Goal: Information Seeking & Learning: Learn about a topic

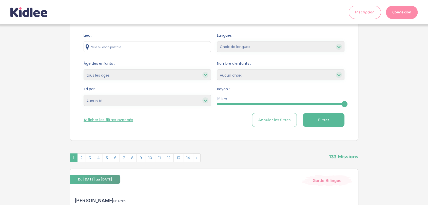
scroll to position [34, 0]
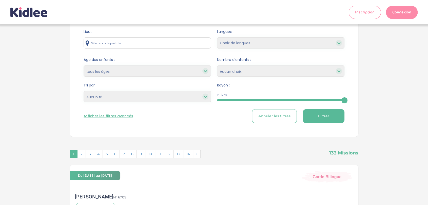
click at [141, 98] on select "Heures par semaine (croissant) Heures par semaine (décroissant) Date de démarra…" at bounding box center [147, 96] width 127 height 11
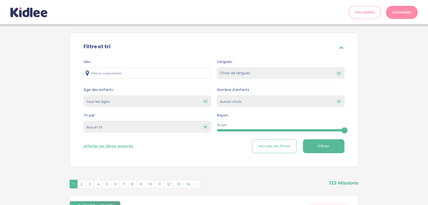
scroll to position [0, 0]
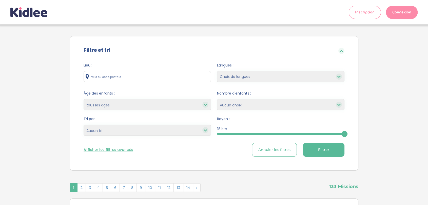
click at [104, 130] on select "Heures par semaine (croissant) Heures par semaine (décroissant) Date de démarra…" at bounding box center [147, 130] width 127 height 11
click at [157, 133] on select "Heures par semaine (croissant) Heures par semaine (décroissant) Date de démarra…" at bounding box center [147, 130] width 127 height 11
click at [202, 133] on select "Heures par semaine (croissant) Heures par semaine (décroissant) Date de démarra…" at bounding box center [147, 130] width 127 height 11
click at [188, 130] on select "Heures par semaine (croissant) Heures par semaine (décroissant) Date de démarra…" at bounding box center [147, 130] width 127 height 11
click at [84, 125] on select "Heures par semaine (croissant) Heures par semaine (décroissant) Date de démarra…" at bounding box center [147, 130] width 127 height 11
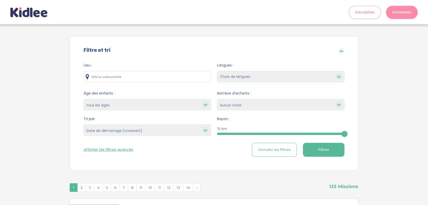
click at [326, 148] on span "Filtrer" at bounding box center [323, 149] width 11 height 5
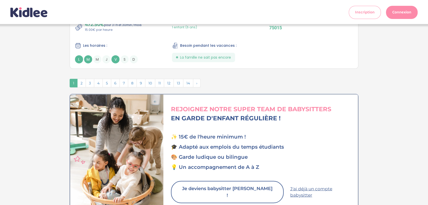
scroll to position [1257, 0]
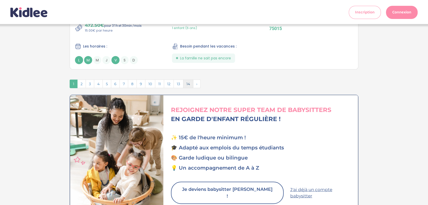
click at [184, 81] on span "14" at bounding box center [188, 84] width 10 height 9
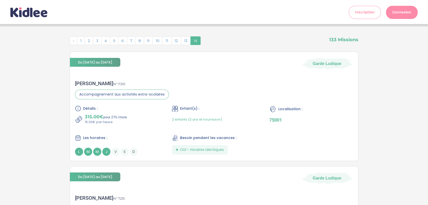
scroll to position [147, 0]
click at [184, 38] on span "13" at bounding box center [186, 41] width 10 height 9
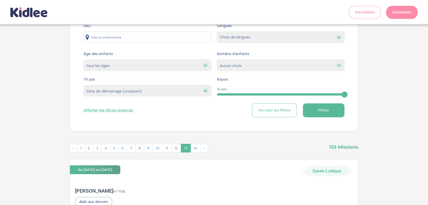
scroll to position [39, 0]
click at [179, 92] on select "Heures par semaine (croissant) Heures par semaine (décroissant) Date de démarra…" at bounding box center [147, 91] width 127 height 11
select select "updated_at_asc"
click at [84, 86] on select "Heures par semaine (croissant) Heures par semaine (décroissant) Date de démarra…" at bounding box center [147, 91] width 127 height 11
click at [333, 110] on button "Filtrer" at bounding box center [324, 111] width 42 height 14
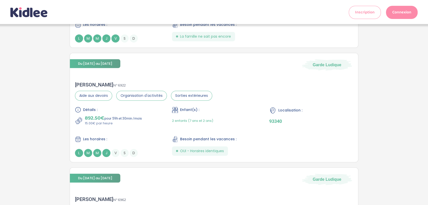
scroll to position [244, 0]
